Goal: Check status: Check status

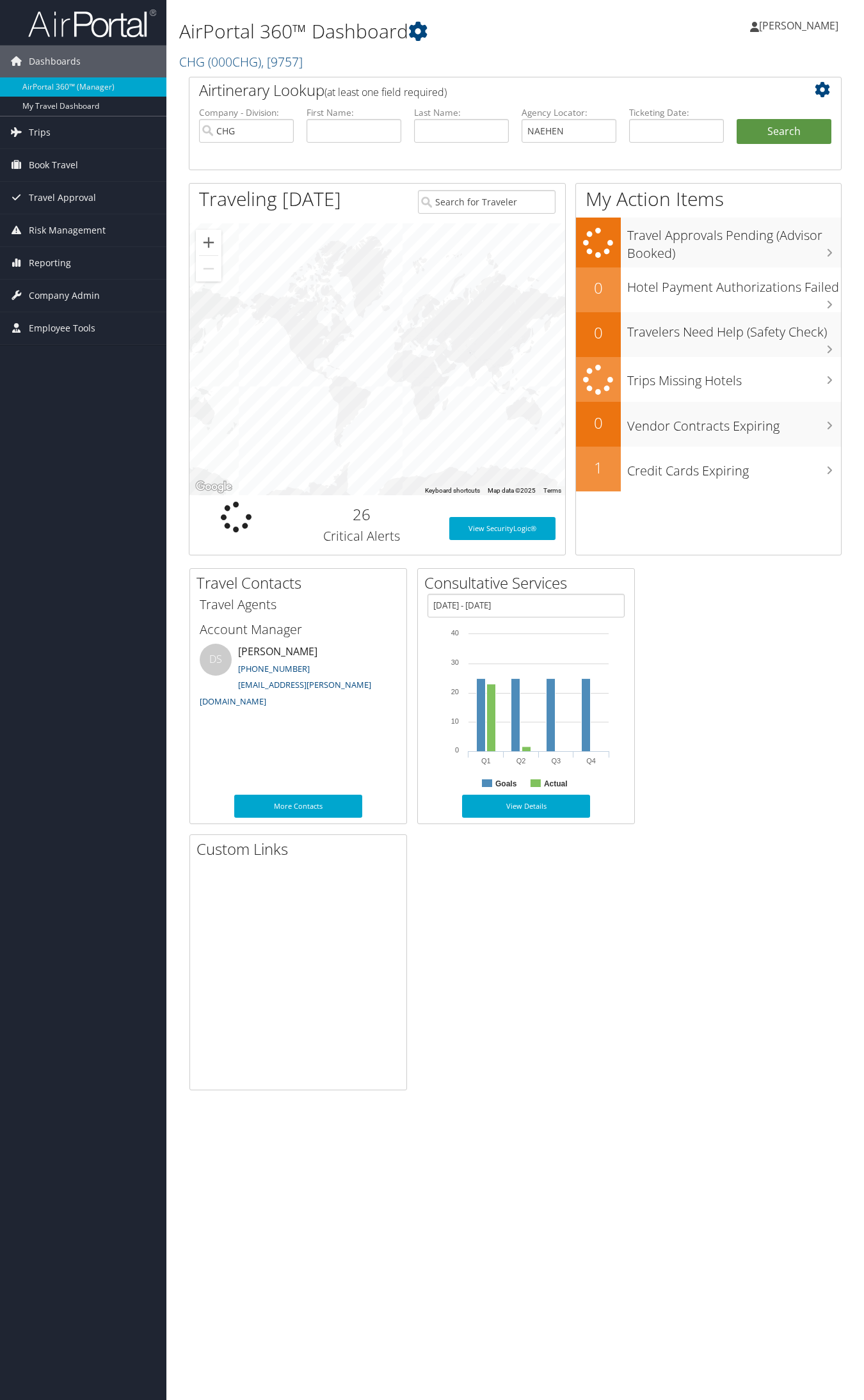
click at [549, 134] on input "NAEHEN" at bounding box center [569, 131] width 95 height 24
type input "NAEHEN"
click at [736, 119] on button "Search" at bounding box center [784, 132] width 95 height 26
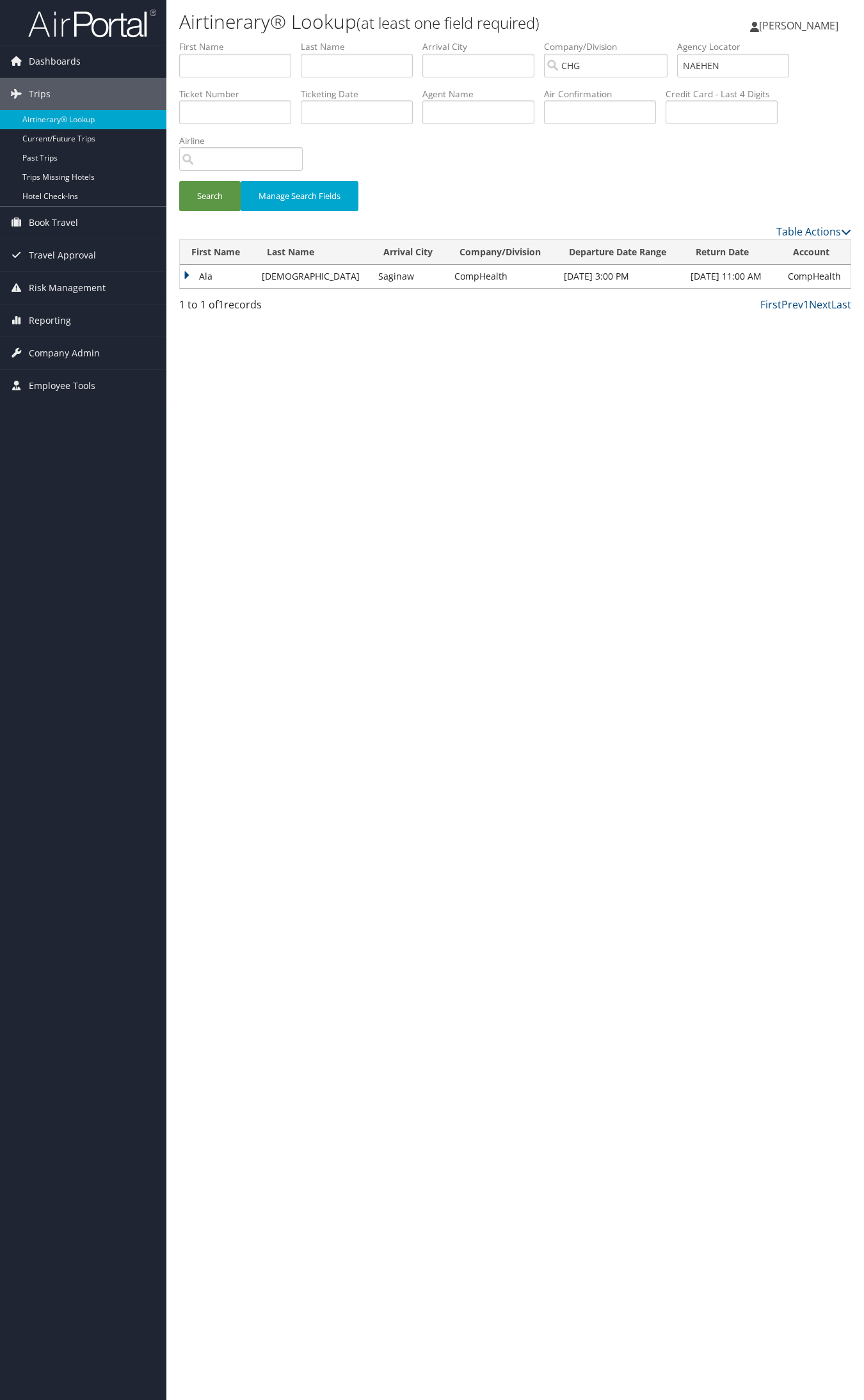
click at [225, 272] on td "Ala" at bounding box center [217, 276] width 76 height 23
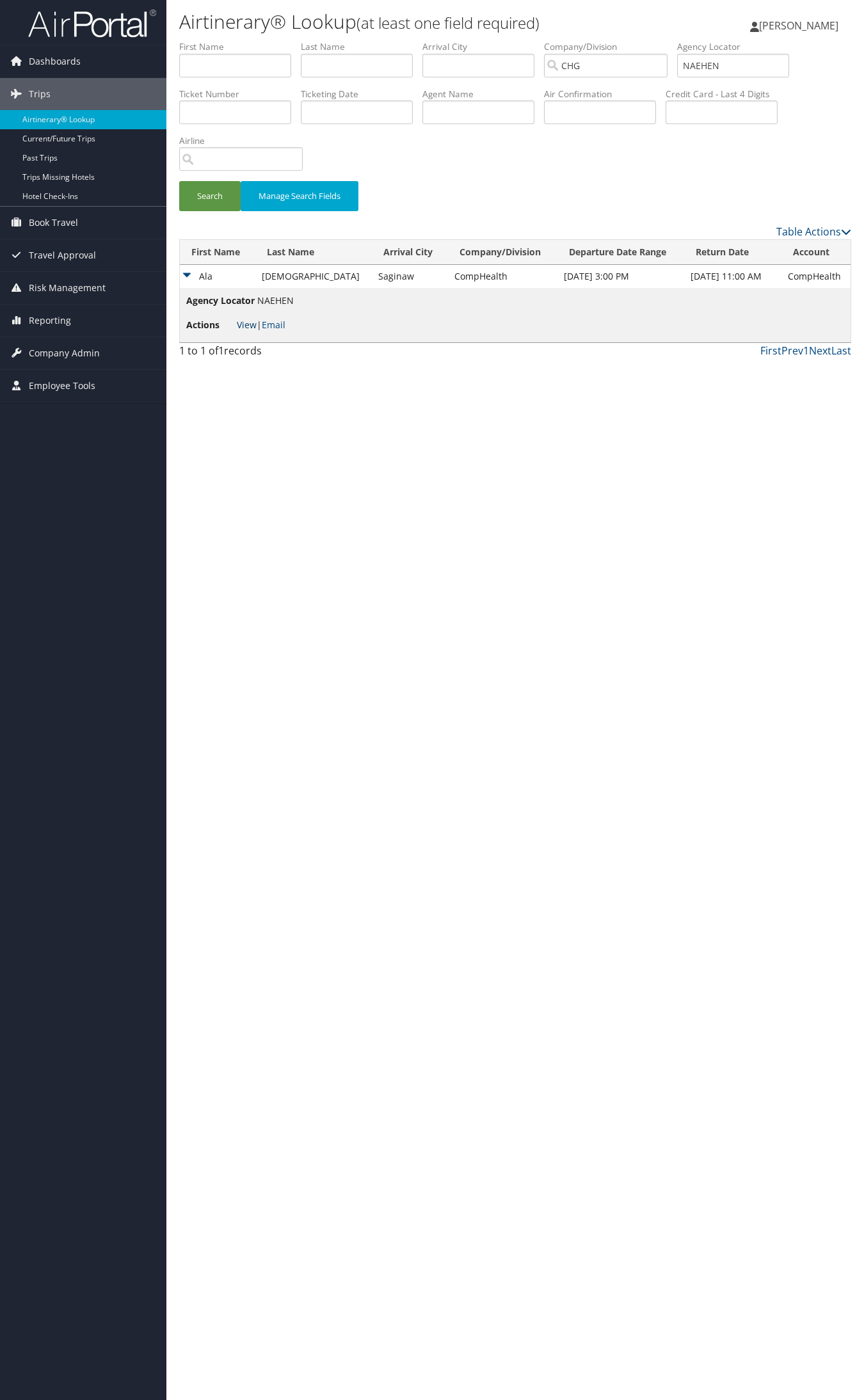
click at [244, 324] on link "View" at bounding box center [247, 325] width 20 height 12
click at [738, 64] on input "NAEHEN" at bounding box center [732, 66] width 112 height 24
paste input "CVCII"
type input "NCVCII"
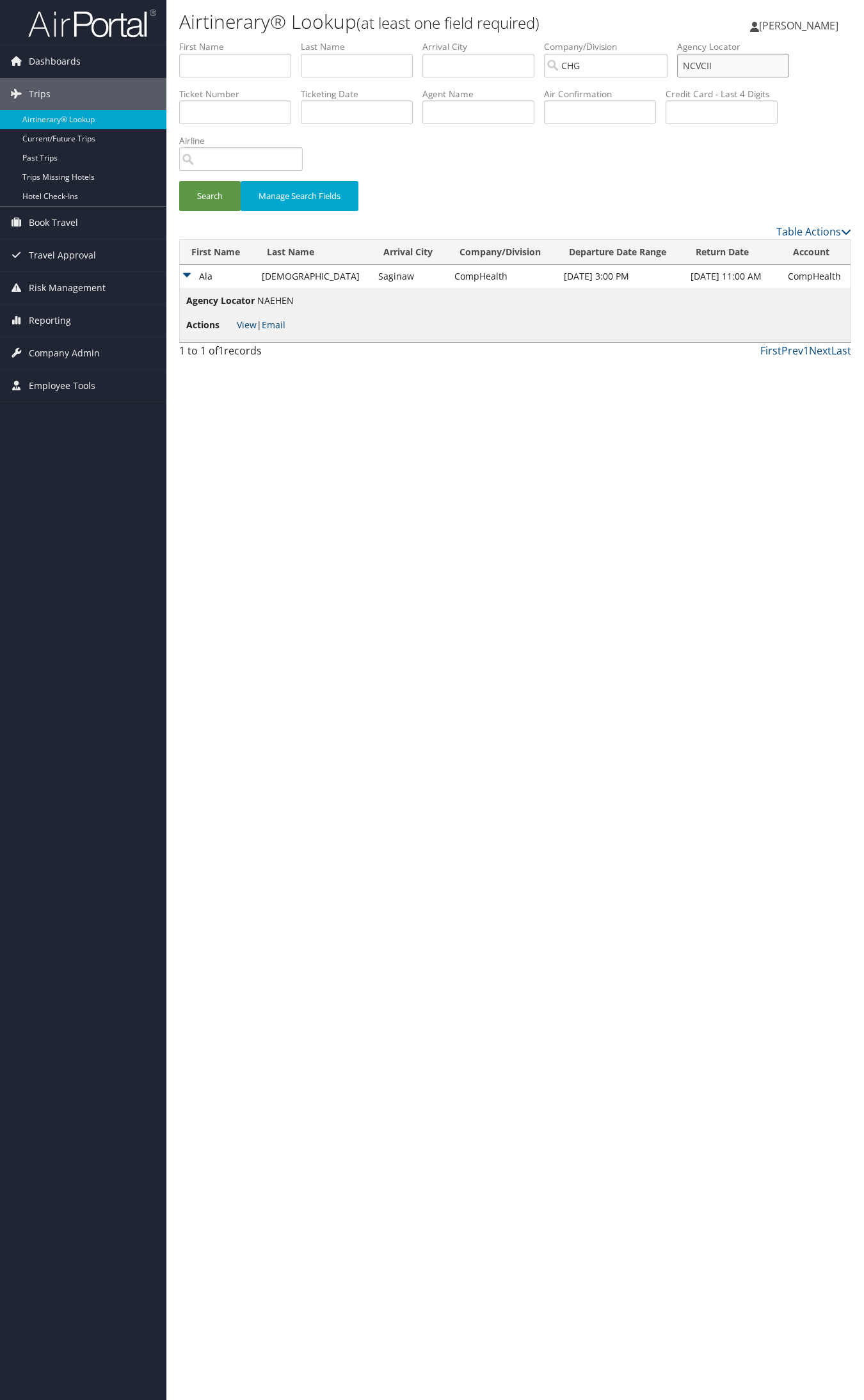
click at [179, 181] on button "Search" at bounding box center [209, 196] width 61 height 30
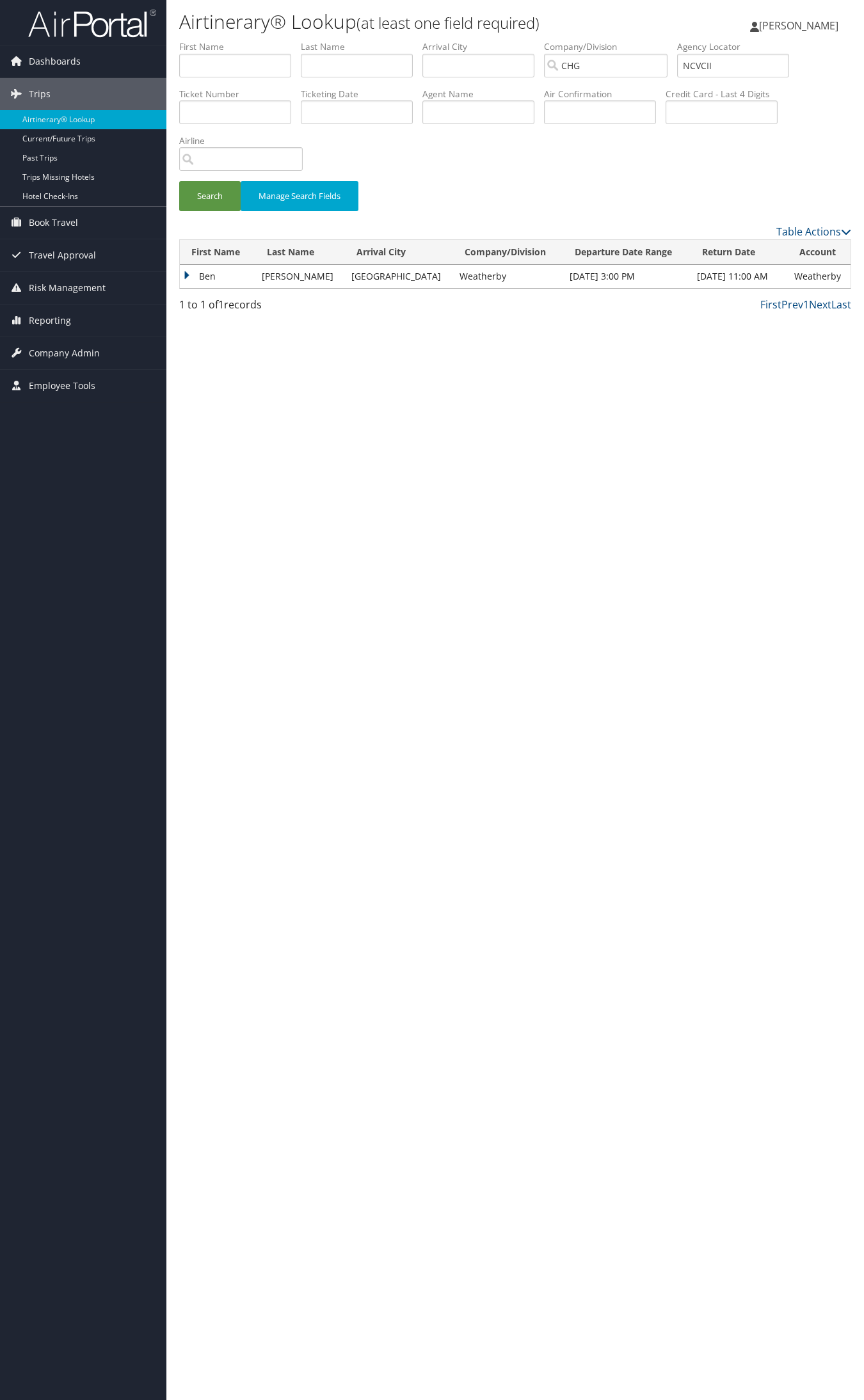
click at [228, 276] on td "Ben" at bounding box center [217, 276] width 76 height 23
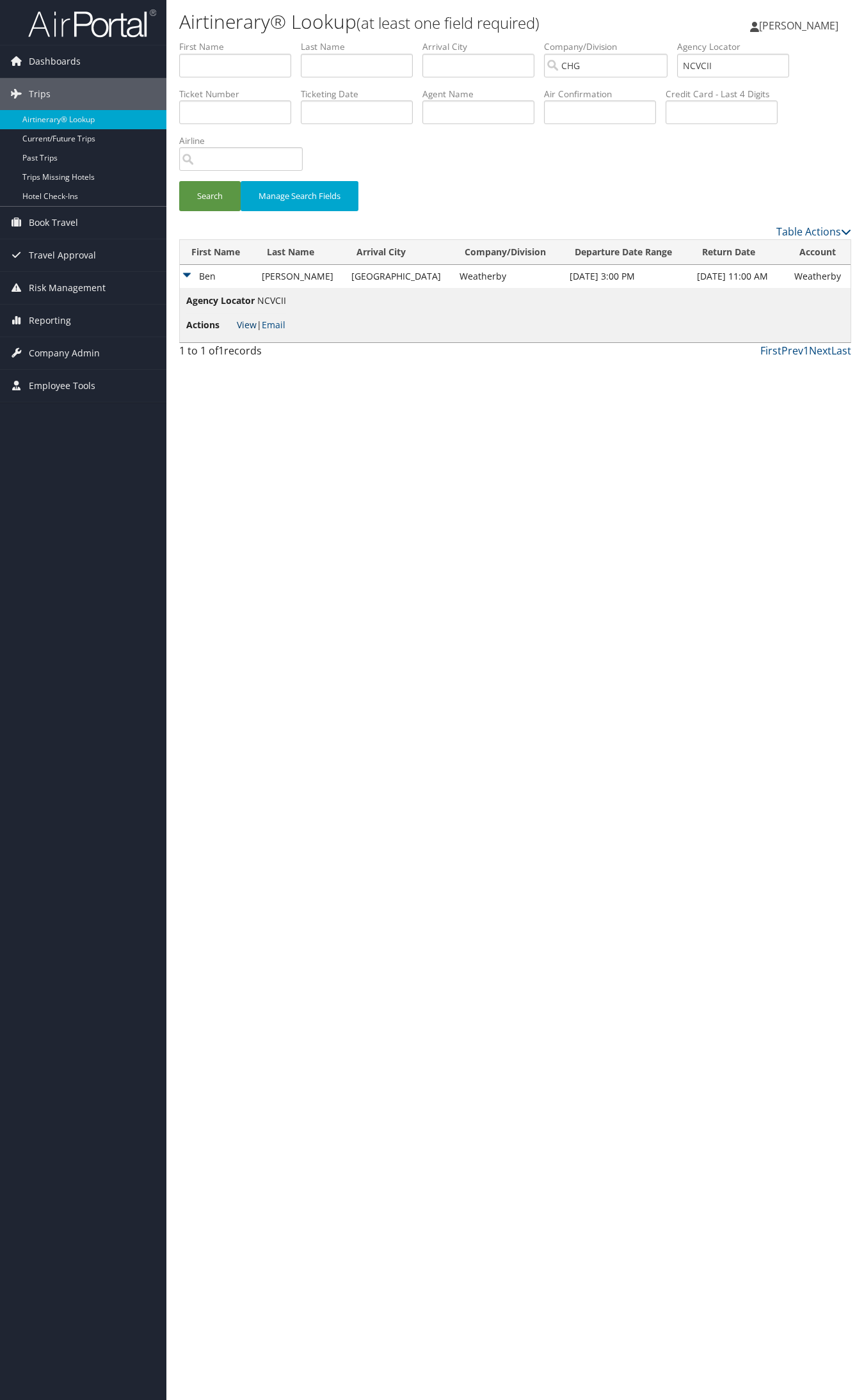
click at [252, 324] on link "View" at bounding box center [247, 325] width 20 height 12
